Goal: Task Accomplishment & Management: Manage account settings

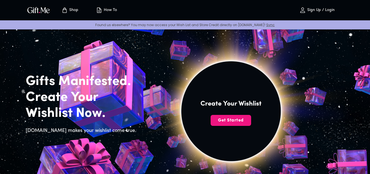
scroll to position [1, 0]
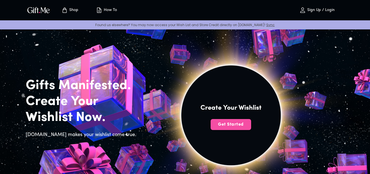
click at [229, 124] on span "Get Started" at bounding box center [231, 124] width 41 height 6
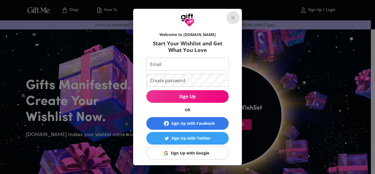
click at [236, 19] on icon "close" at bounding box center [233, 17] width 7 height 7
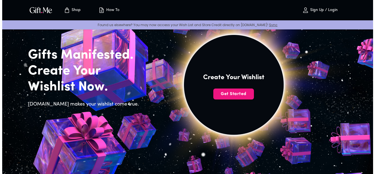
scroll to position [0, 0]
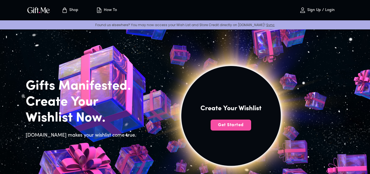
click at [217, 127] on span "Get Started" at bounding box center [231, 125] width 41 height 6
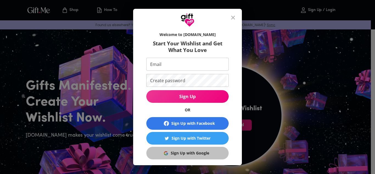
click at [192, 154] on div "Sign Up with Google" at bounding box center [190, 153] width 38 height 6
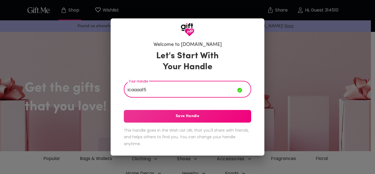
type input "icaaaa15"
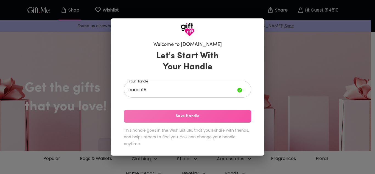
click at [201, 116] on span "Save Handle" at bounding box center [187, 116] width 127 height 6
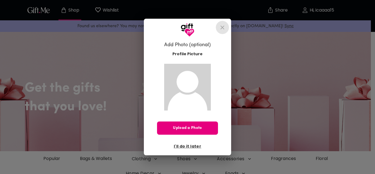
click at [221, 26] on icon "close" at bounding box center [222, 27] width 7 height 7
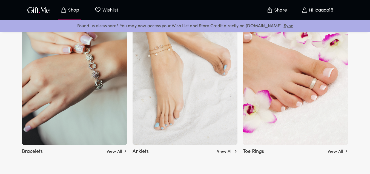
scroll to position [1211, 0]
